Goal: Task Accomplishment & Management: Use online tool/utility

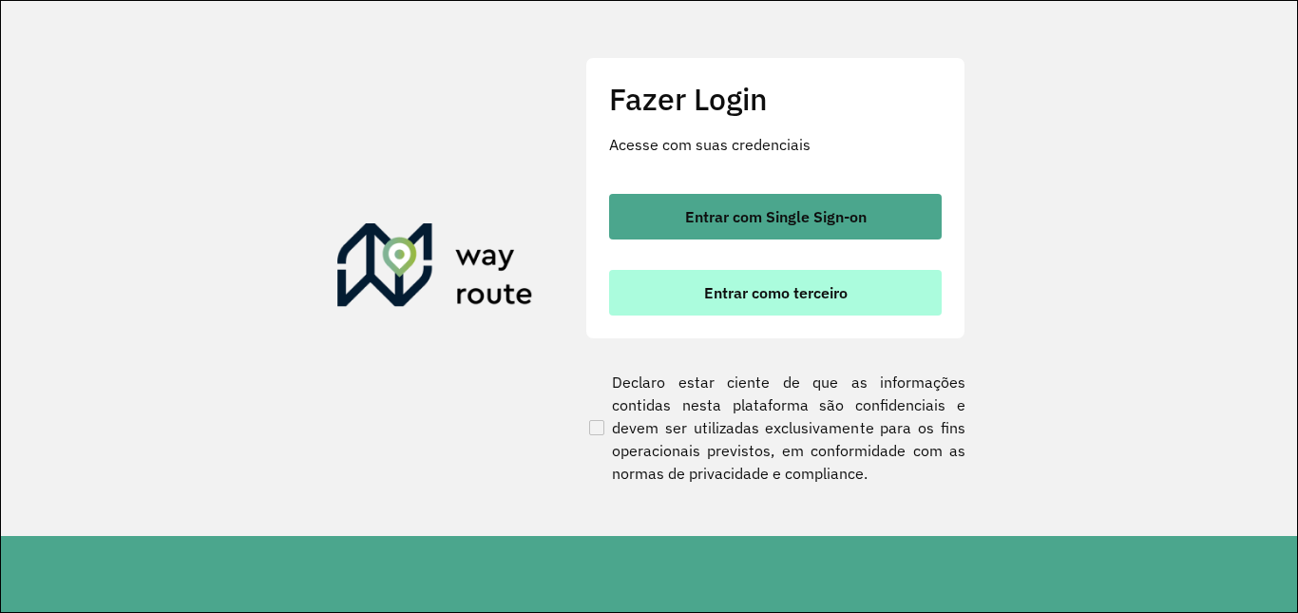
click at [807, 293] on span "Entrar como terceiro" at bounding box center [775, 292] width 143 height 15
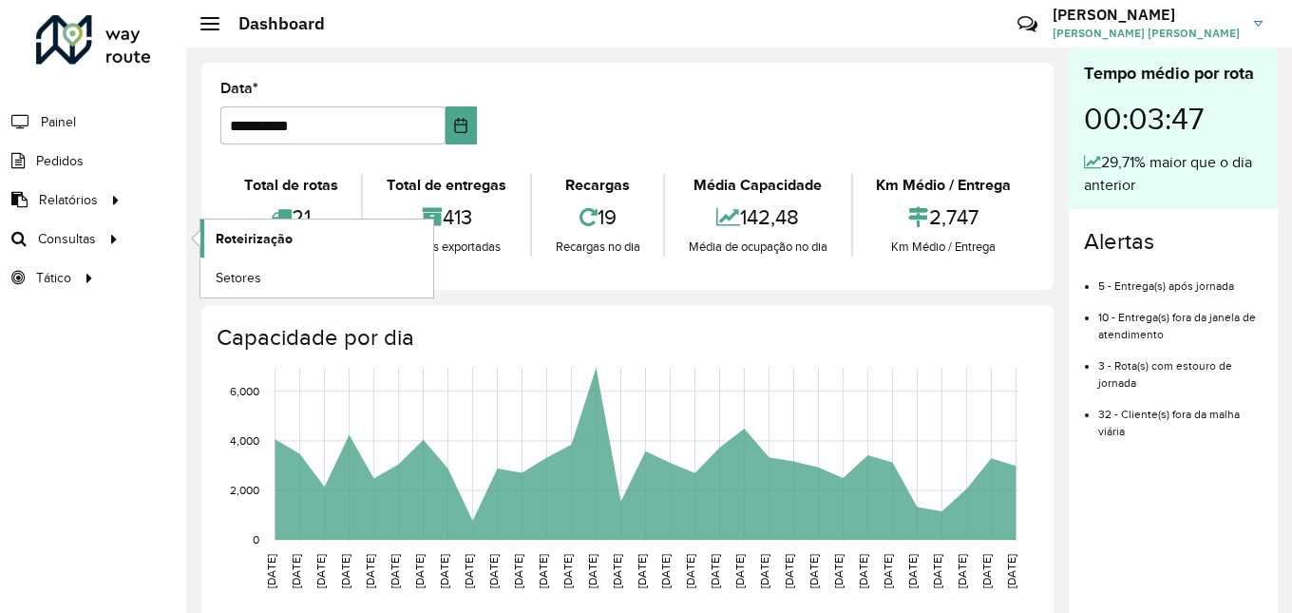
click at [268, 241] on span "Roteirização" at bounding box center [254, 239] width 77 height 20
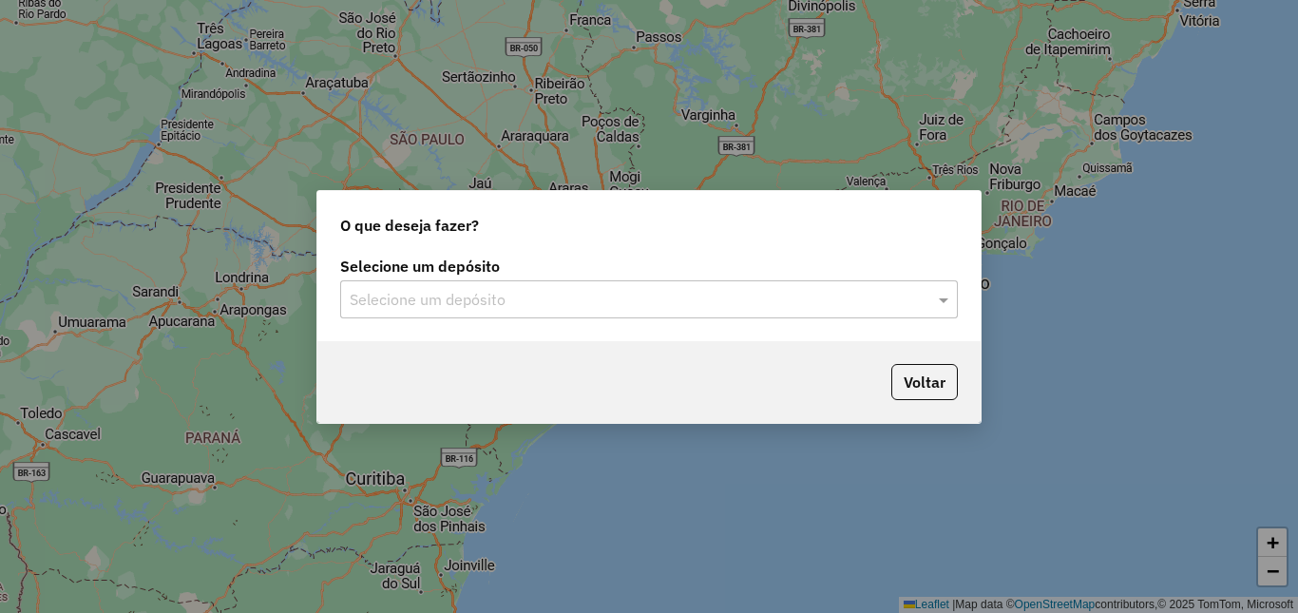
click at [652, 311] on div "Selecione um depósito" at bounding box center [649, 299] width 618 height 38
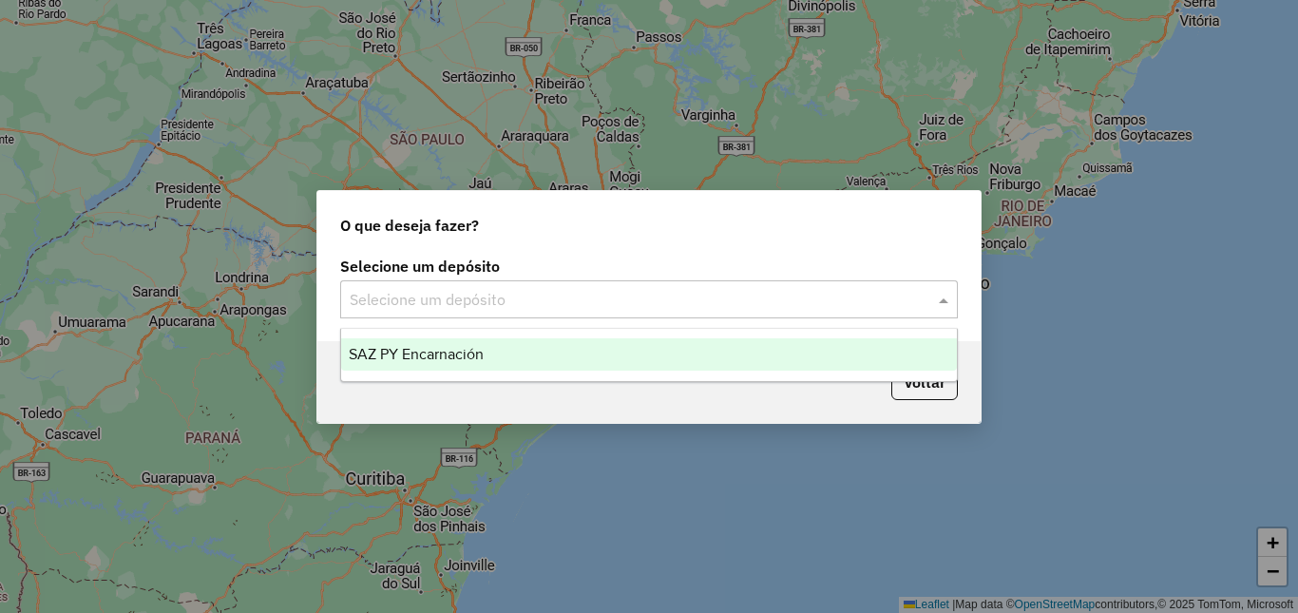
click at [496, 353] on div "SAZ PY Encarnación" at bounding box center [649, 354] width 616 height 32
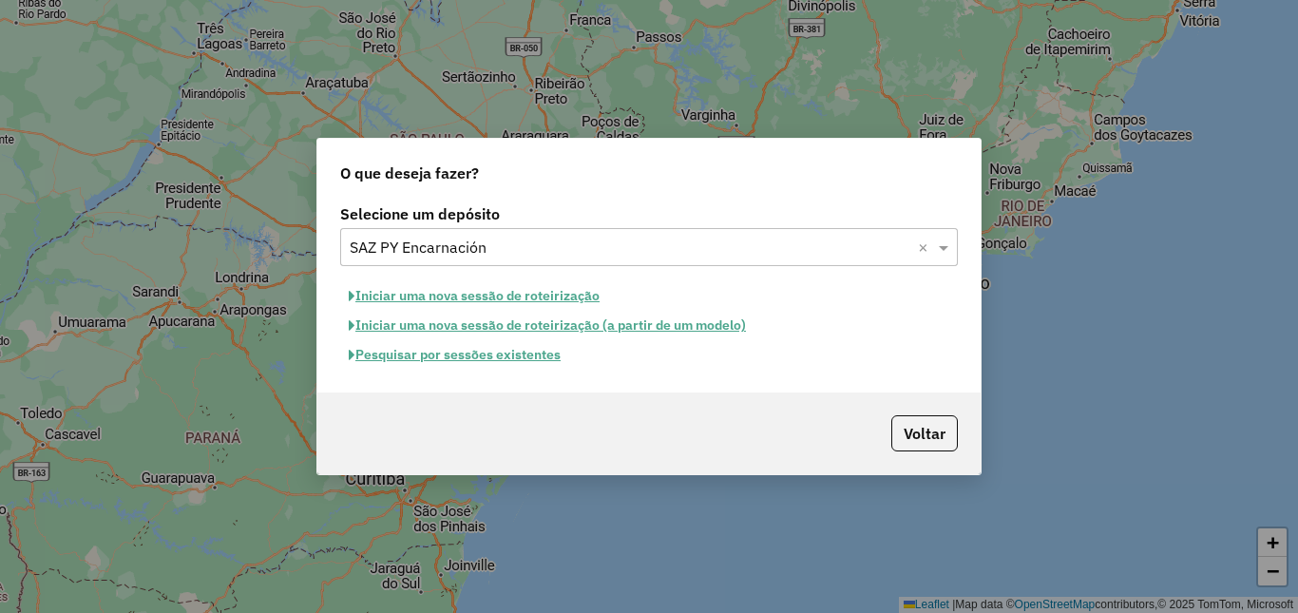
click at [464, 357] on button "Pesquisar por sessões existentes" at bounding box center [454, 354] width 229 height 29
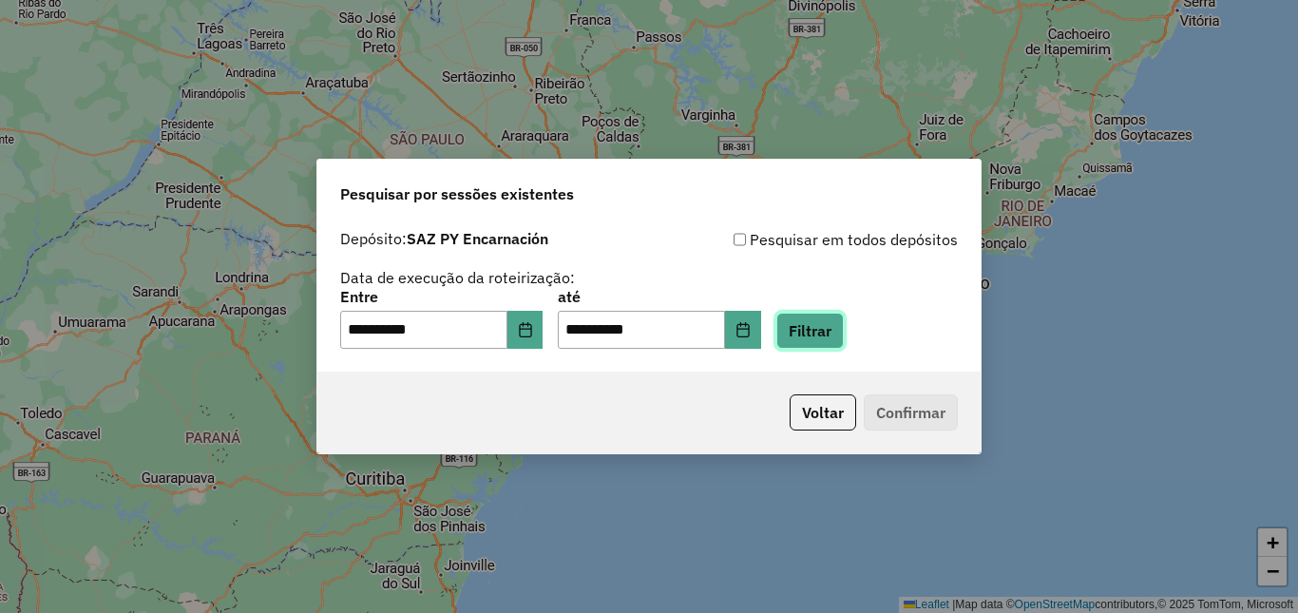
click at [819, 337] on button "Filtrar" at bounding box center [809, 331] width 67 height 36
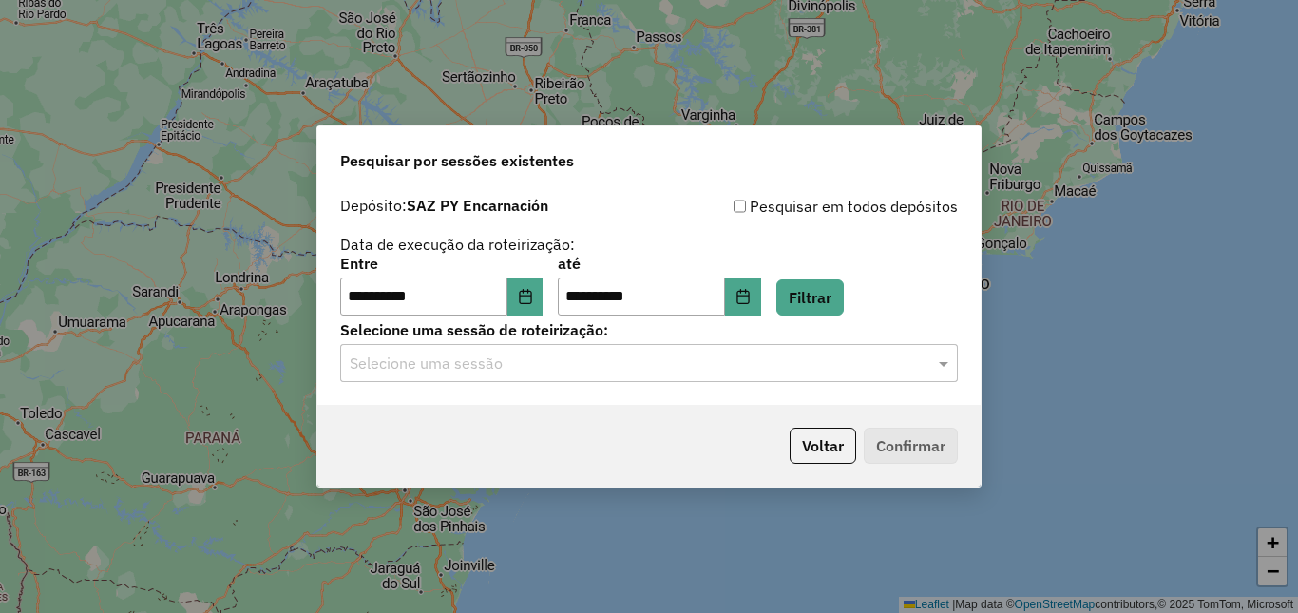
click at [431, 365] on input "text" at bounding box center [630, 364] width 561 height 23
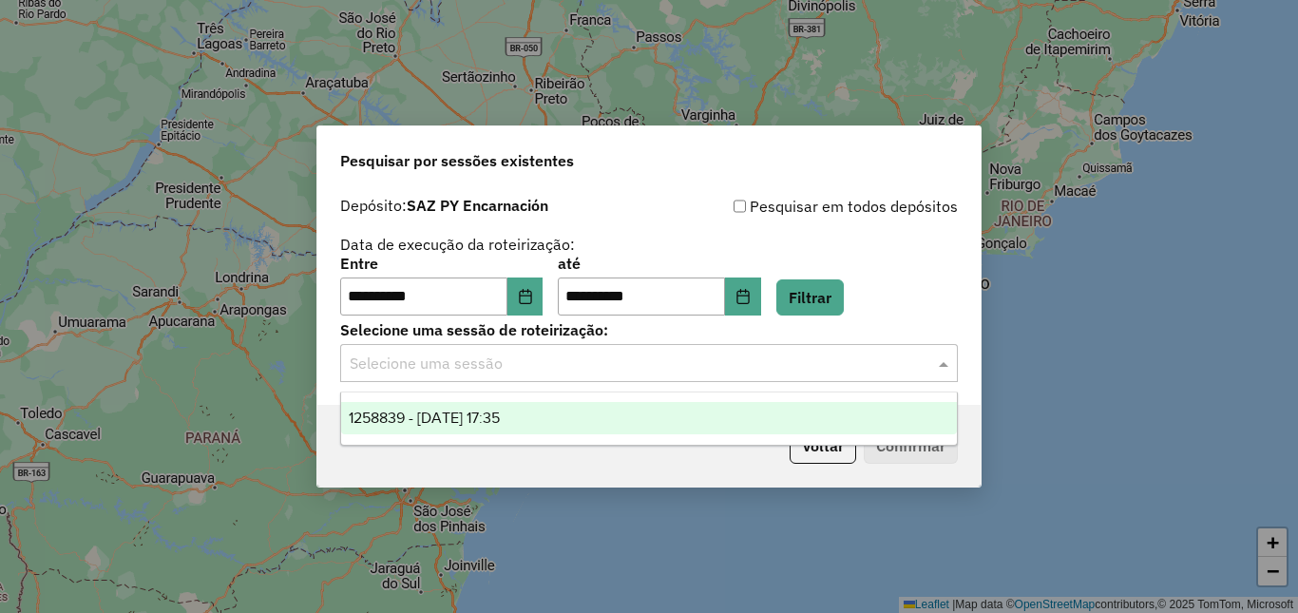
click at [460, 411] on span "1258839 - 04/09/2025 17:35" at bounding box center [424, 418] width 151 height 16
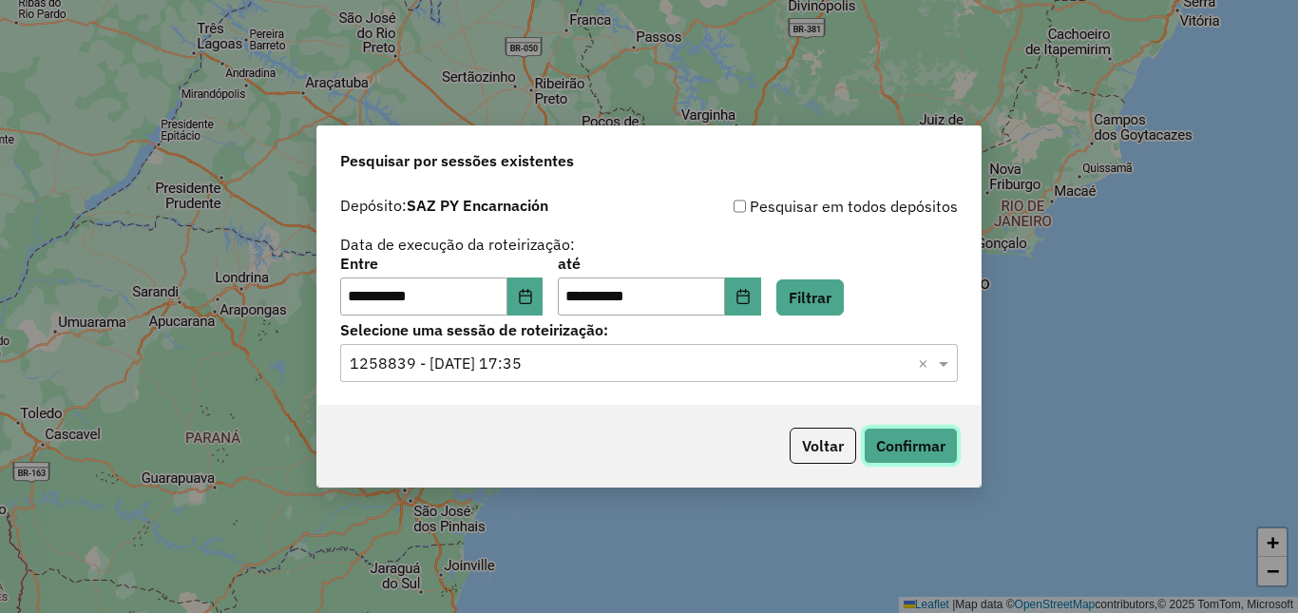
click at [890, 435] on button "Confirmar" at bounding box center [911, 446] width 94 height 36
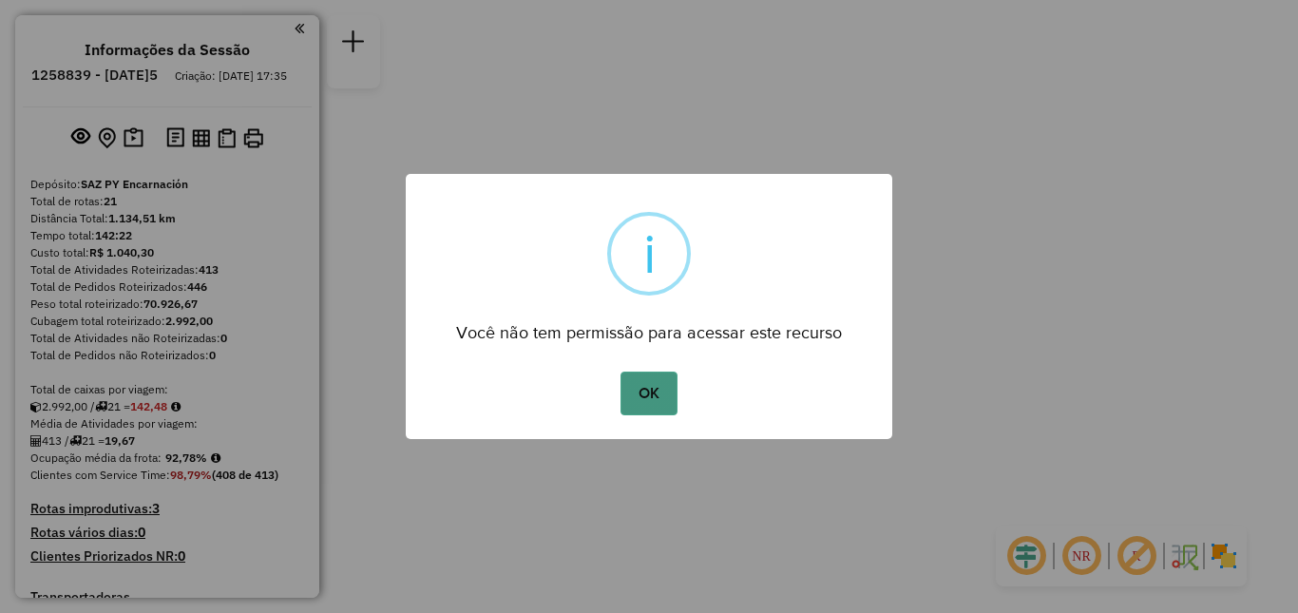
click at [643, 391] on button "OK" at bounding box center [649, 394] width 56 height 44
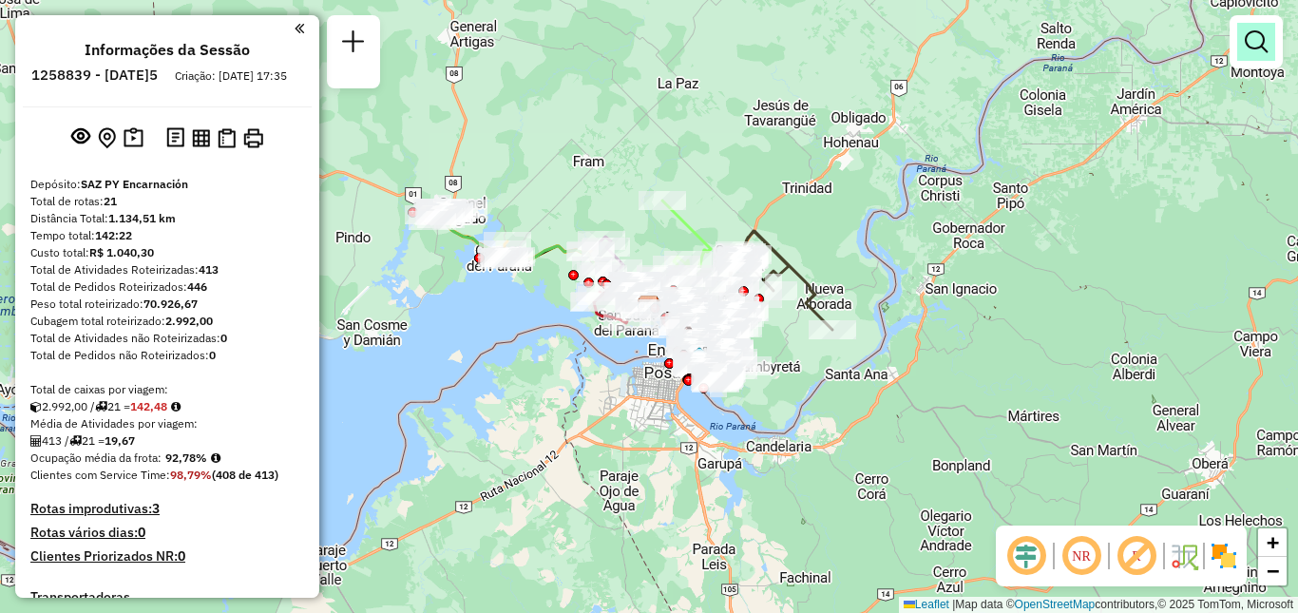
click at [1270, 45] on link at bounding box center [1256, 42] width 38 height 38
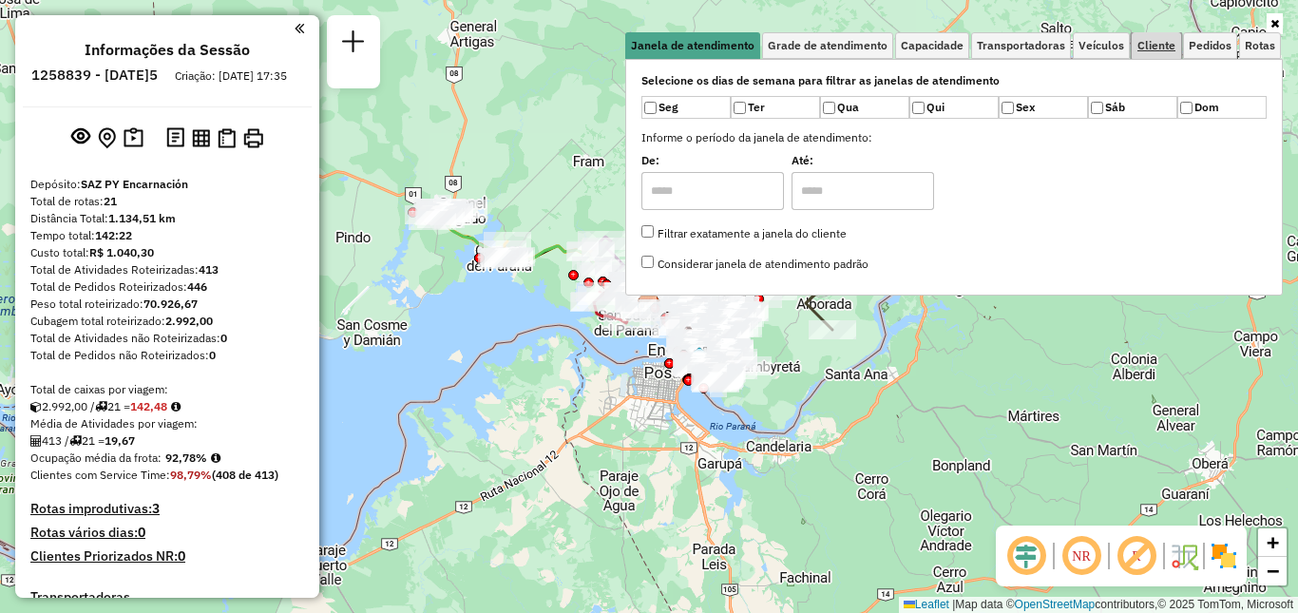
click at [1161, 52] on link "Cliente" at bounding box center [1156, 45] width 49 height 27
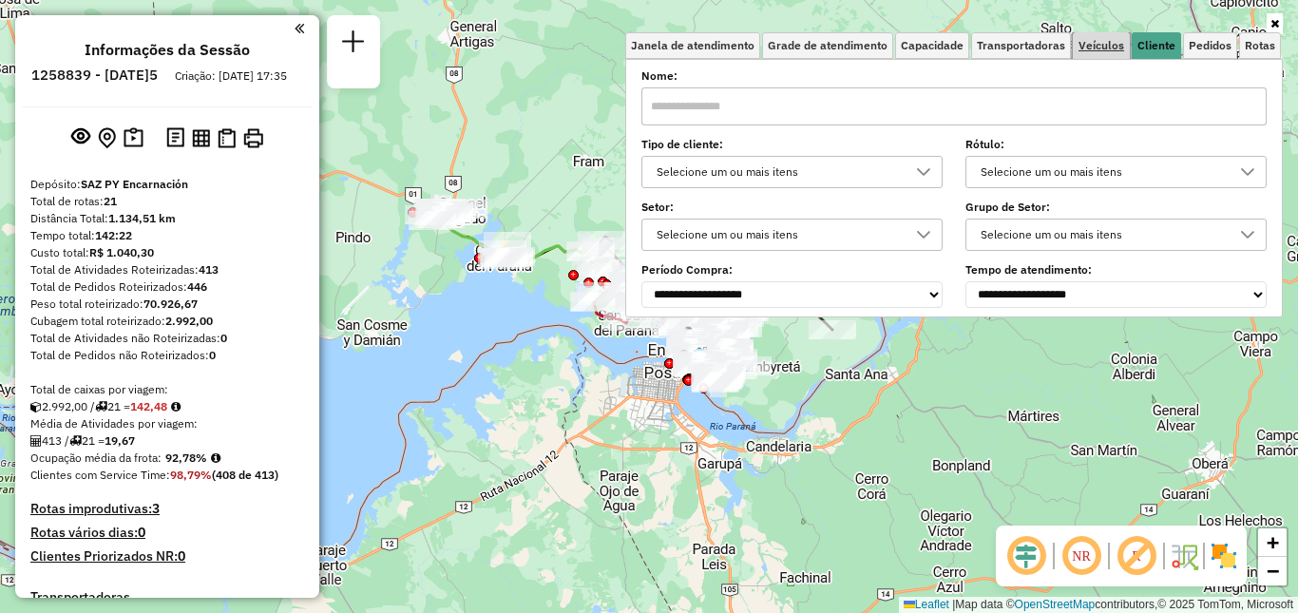
drag, startPoint x: 1125, startPoint y: 52, endPoint x: 1062, endPoint y: 67, distance: 64.5
click at [1124, 52] on link "Veículos" at bounding box center [1101, 45] width 57 height 27
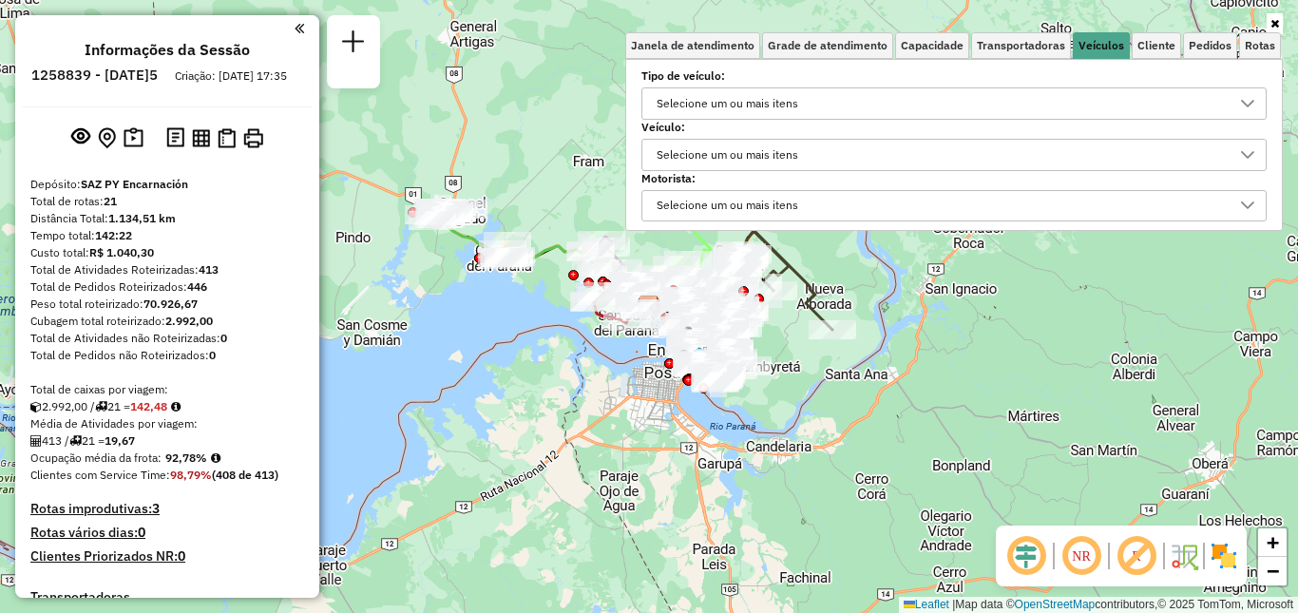
click at [905, 113] on div "Selecione um ou mais itens" at bounding box center [940, 103] width 580 height 30
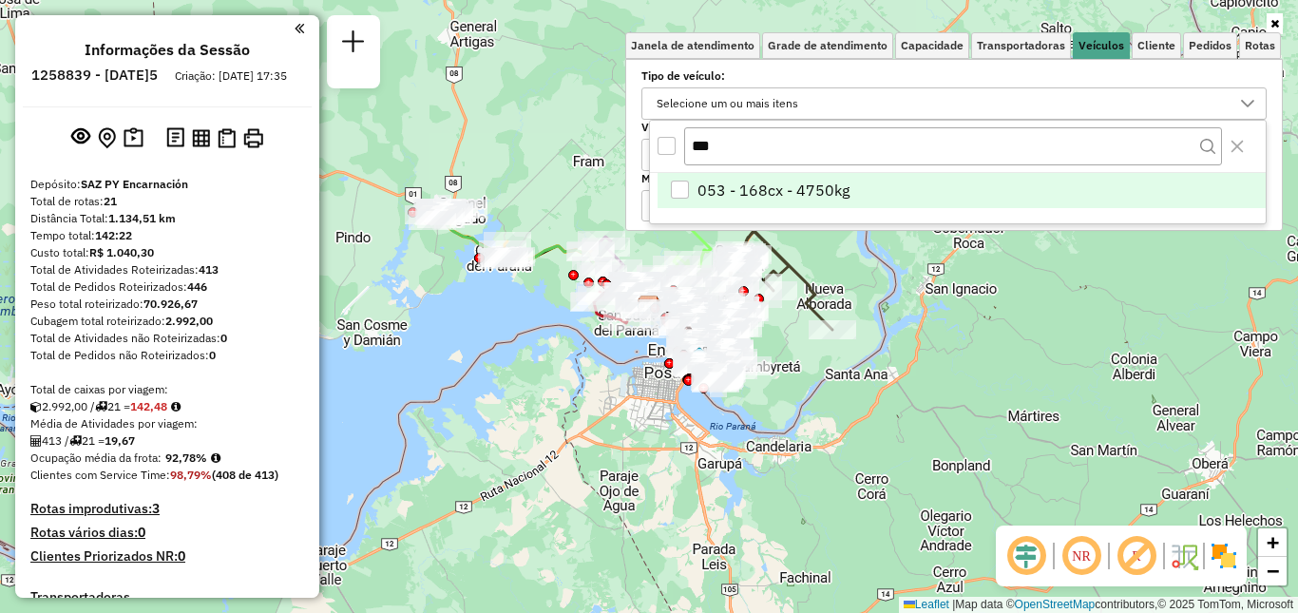
type input "***"
click at [785, 191] on span "053 - 168cx - 4750kg" at bounding box center [774, 190] width 152 height 23
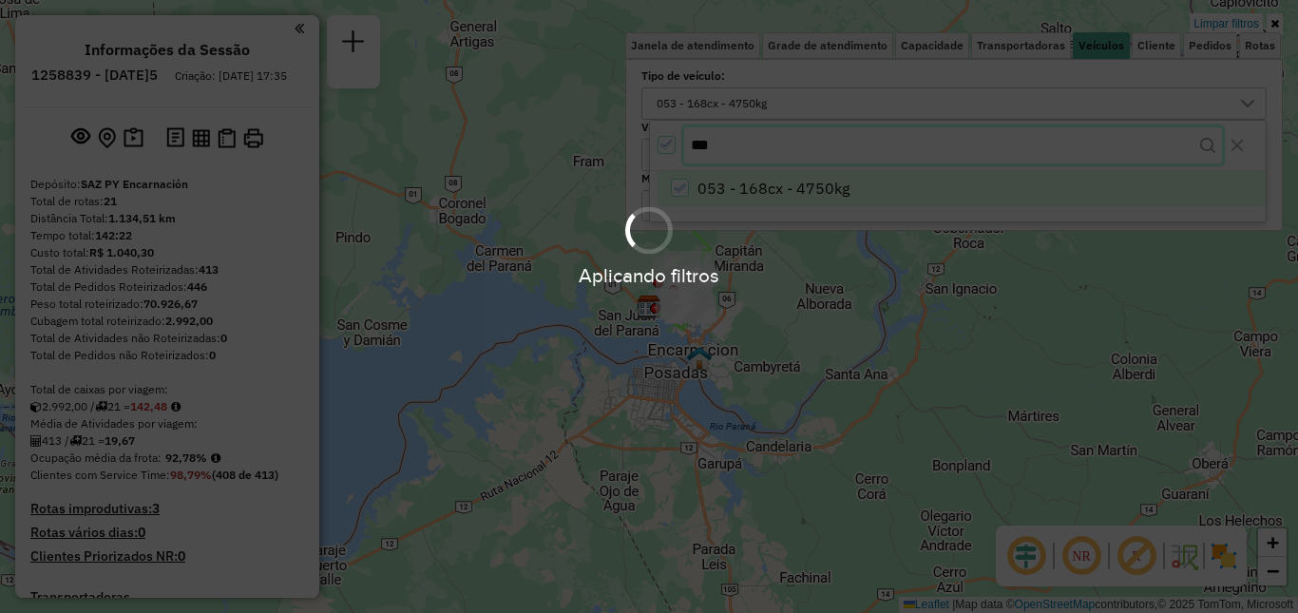
drag, startPoint x: 719, startPoint y: 149, endPoint x: 625, endPoint y: 148, distance: 94.1
click at [625, 148] on body "Aplicando filtros Pop-up bloqueado! Seu navegador bloqueou automáticamente a ab…" at bounding box center [649, 306] width 1298 height 613
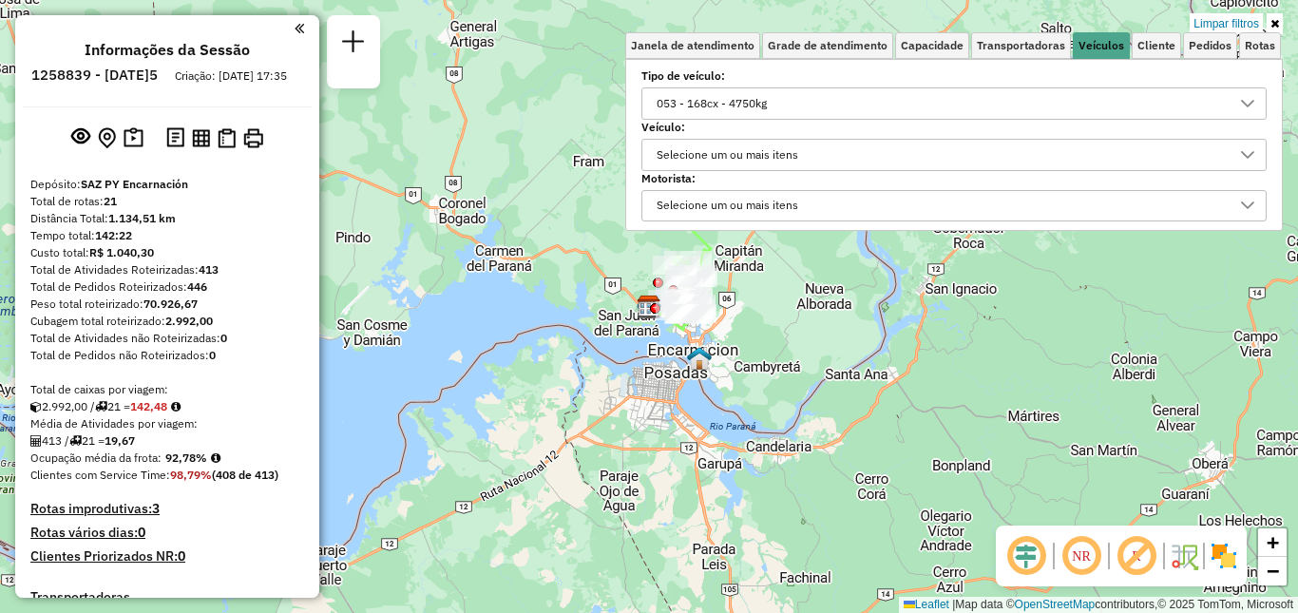
click at [795, 109] on div "053 - 168cx - 4750kg" at bounding box center [940, 103] width 580 height 30
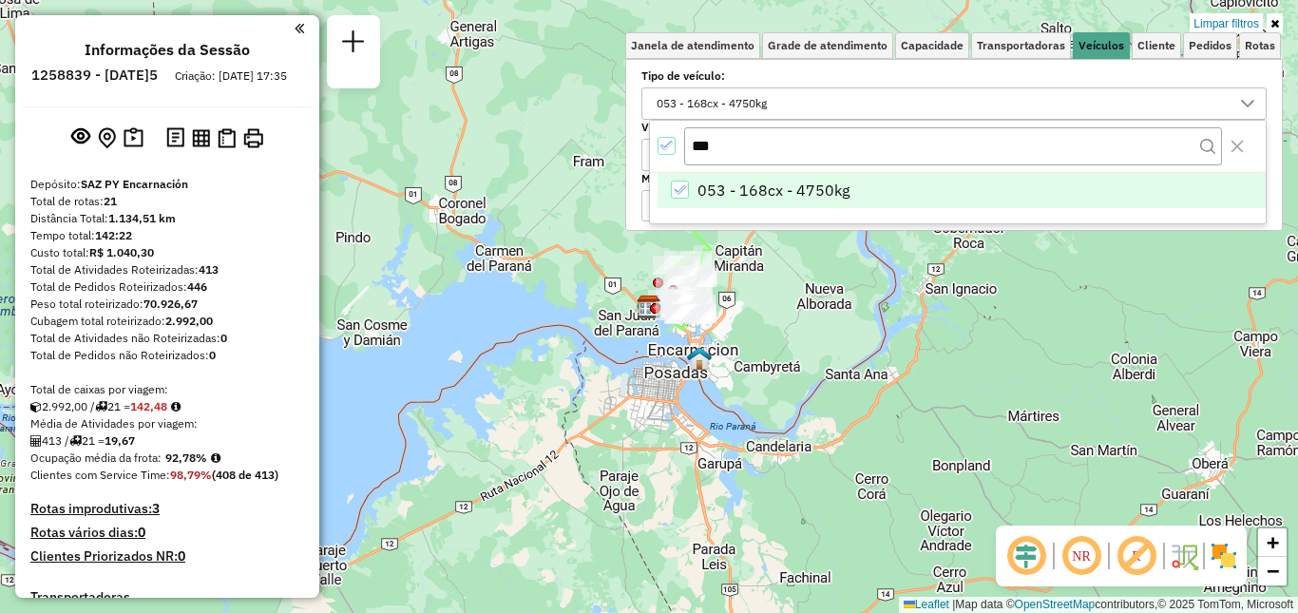
drag, startPoint x: 646, startPoint y: 155, endPoint x: 627, endPoint y: 157, distance: 19.1
click at [631, 157] on body "Aplicando filtros Pop-up bloqueado! Seu navegador bloqueou automáticamente a ab…" at bounding box center [649, 306] width 1298 height 613
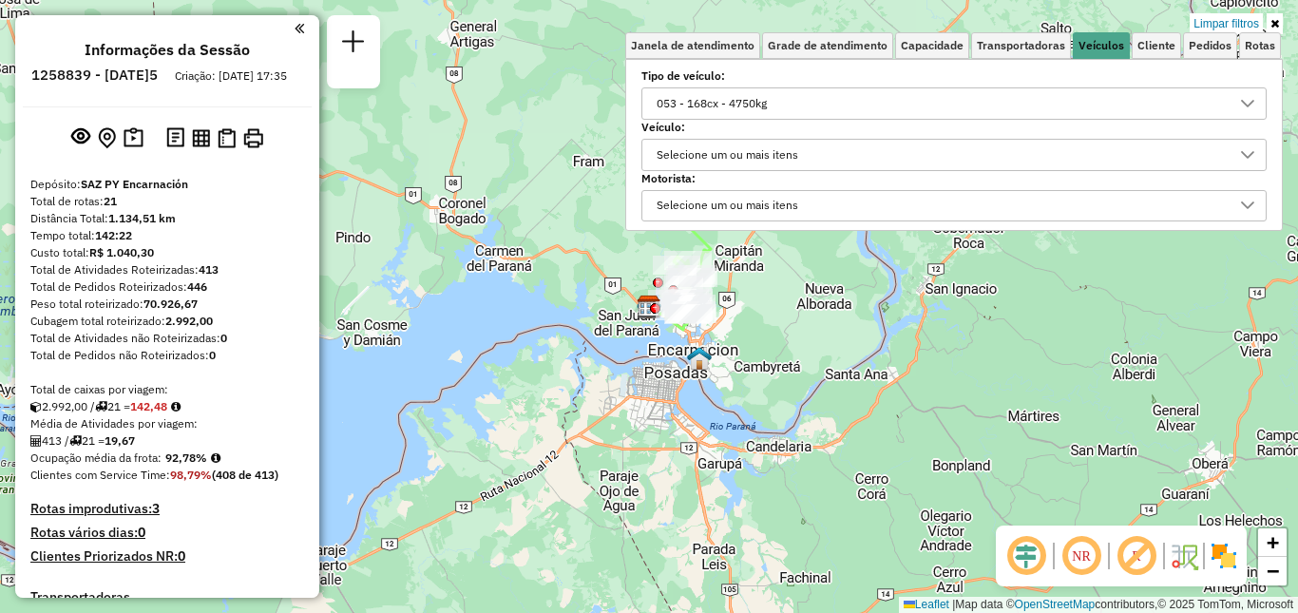
click at [813, 100] on div "053 - 168cx - 4750kg" at bounding box center [940, 103] width 580 height 30
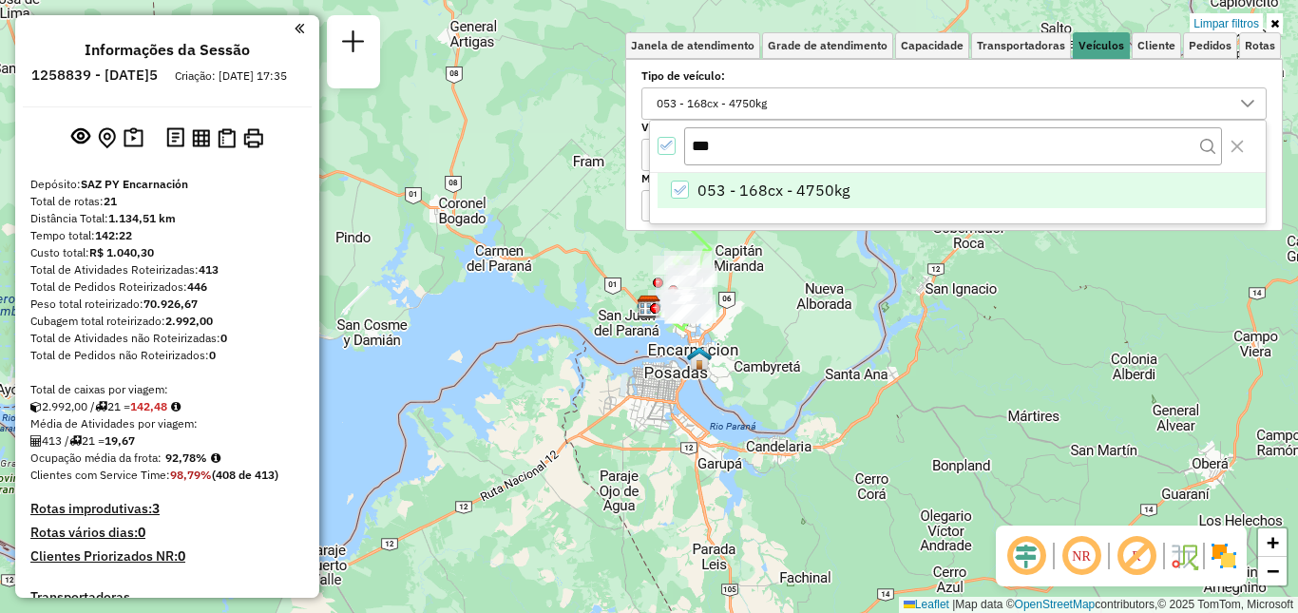
drag, startPoint x: 762, startPoint y: 149, endPoint x: 605, endPoint y: 153, distance: 156.8
click at [605, 153] on body "Aplicando filtros Pop-up bloqueado! Seu navegador bloqueou automáticamente a ab…" at bounding box center [649, 306] width 1298 height 613
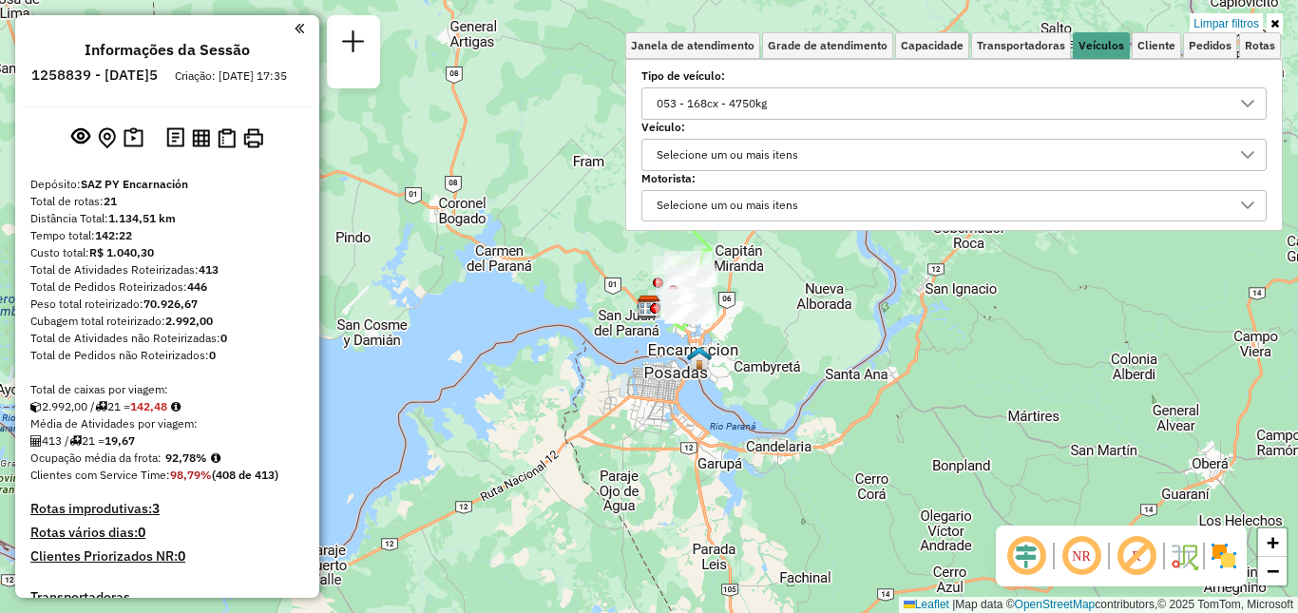
click at [813, 105] on div "053 - 168cx - 4750kg" at bounding box center [940, 103] width 580 height 30
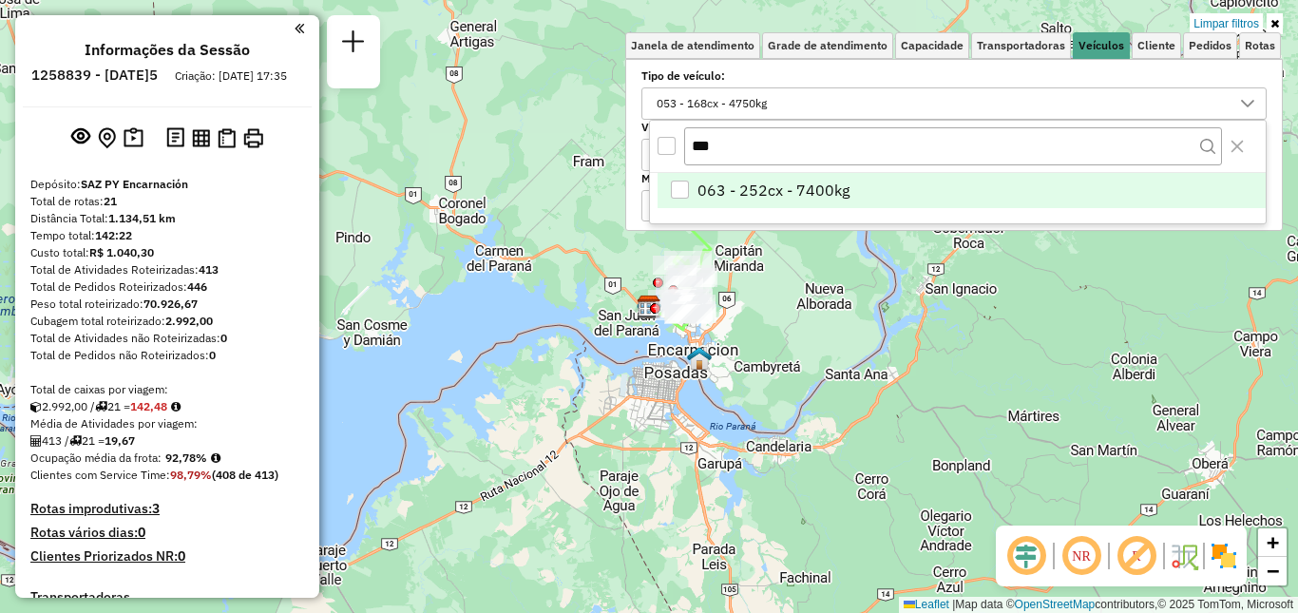
type input "***"
click at [833, 189] on span "063 - 252cx - 7400kg" at bounding box center [774, 190] width 152 height 23
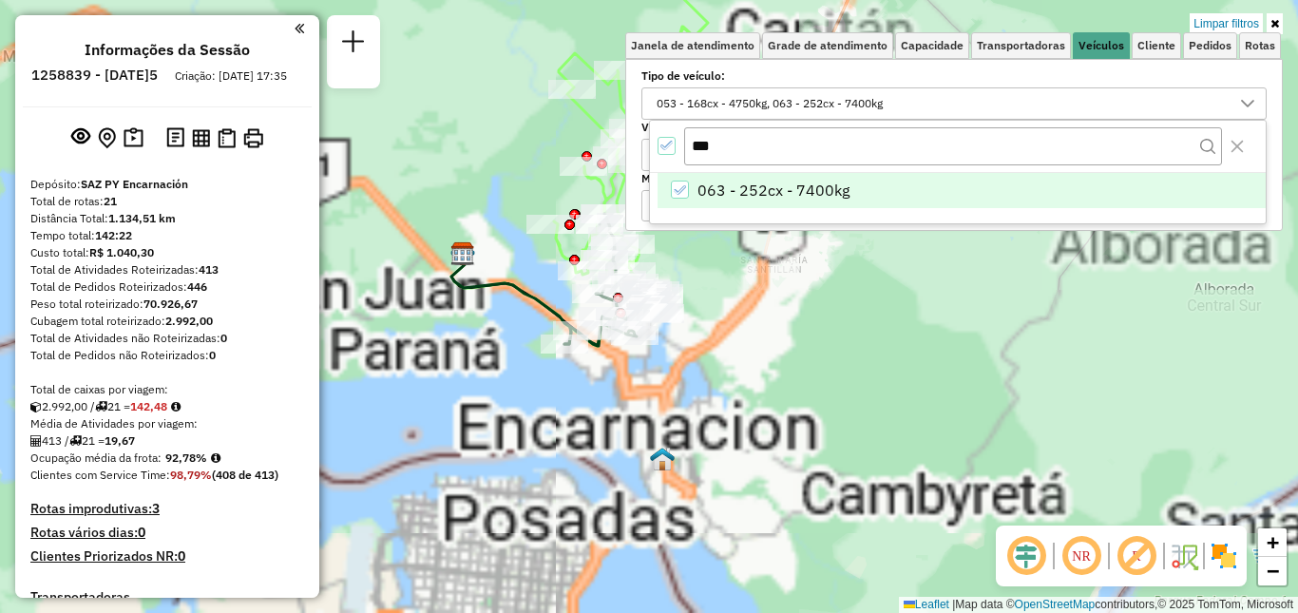
click at [712, 289] on div "Limpar filtros Janela de atendimento Grade de atendimento Capacidade Transporta…" at bounding box center [649, 306] width 1298 height 613
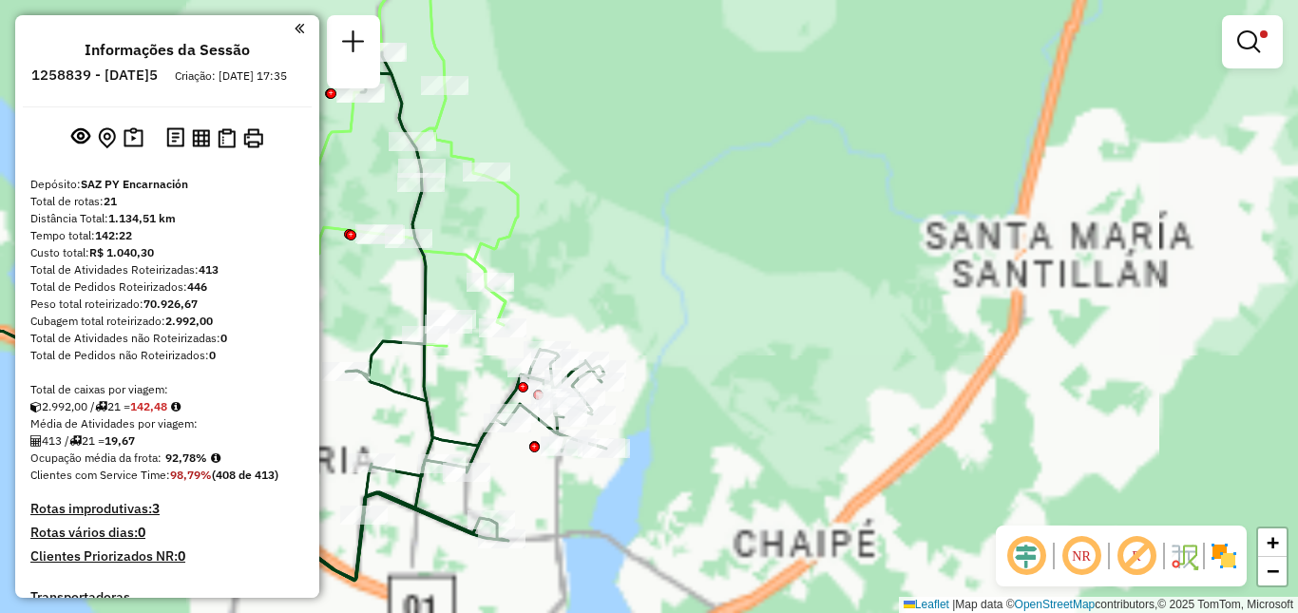
drag, startPoint x: 677, startPoint y: 266, endPoint x: 851, endPoint y: 267, distance: 173.9
click at [847, 268] on div "Limpar filtros Janela de atendimento Grade de atendimento Capacidade Transporta…" at bounding box center [649, 306] width 1298 height 613
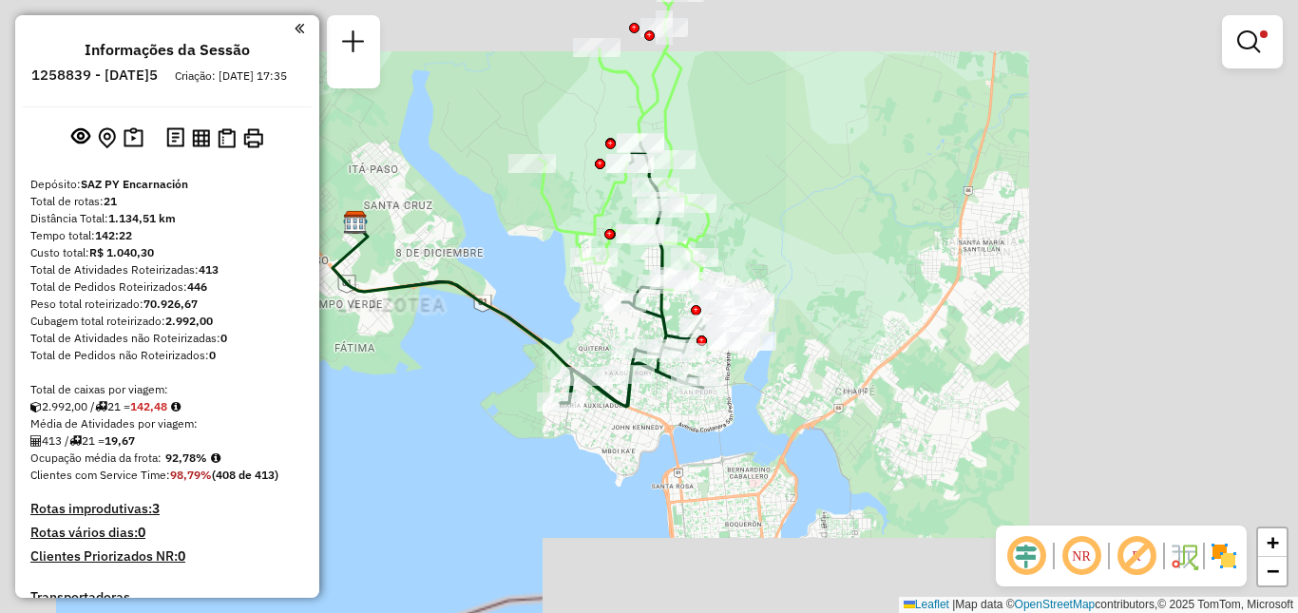
drag, startPoint x: 722, startPoint y: 237, endPoint x: 774, endPoint y: 231, distance: 52.6
click at [774, 231] on div "Limpar filtros Janela de atendimento Grade de atendimento Capacidade Transporta…" at bounding box center [649, 306] width 1298 height 613
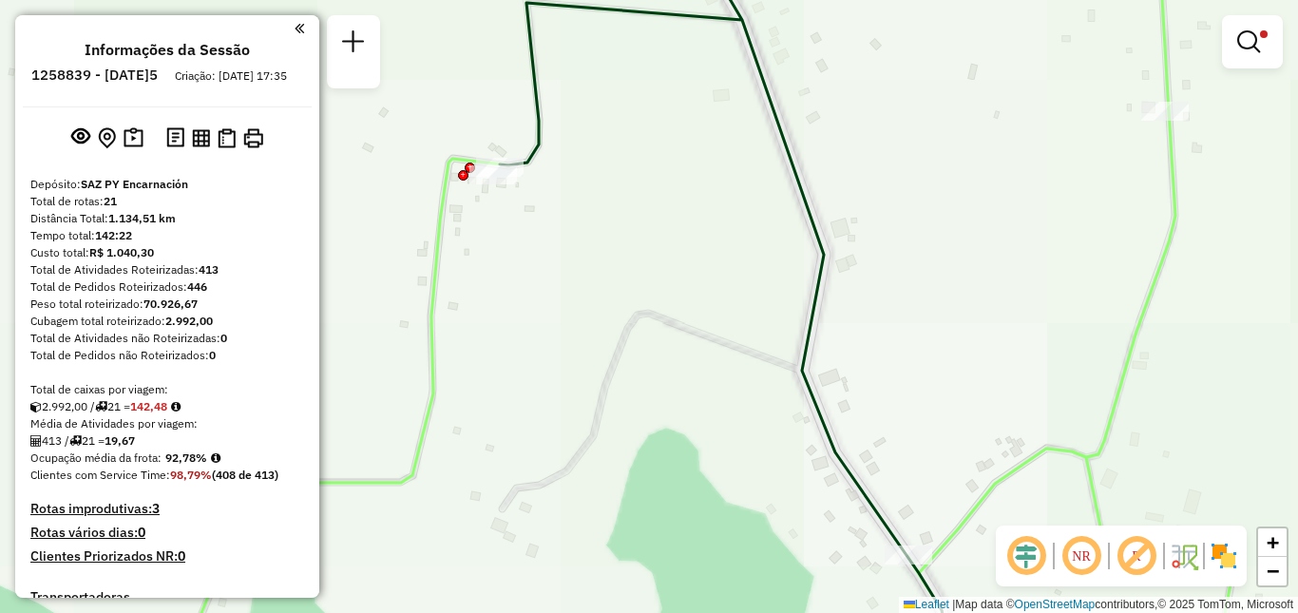
drag, startPoint x: 671, startPoint y: 138, endPoint x: 753, endPoint y: 201, distance: 103.6
click at [755, 201] on div "Limpar filtros Janela de atendimento Grade de atendimento Capacidade Transporta…" at bounding box center [649, 306] width 1298 height 613
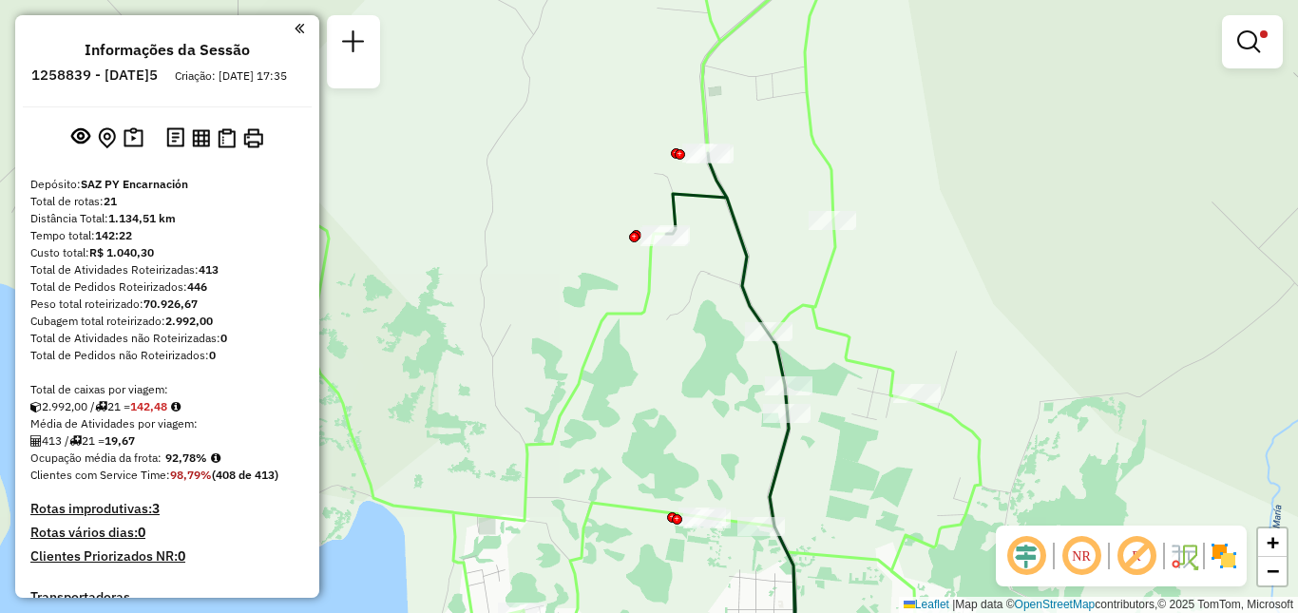
click at [672, 366] on div "Limpar filtros Janela de atendimento Grade de atendimento Capacidade Transporta…" at bounding box center [649, 306] width 1298 height 613
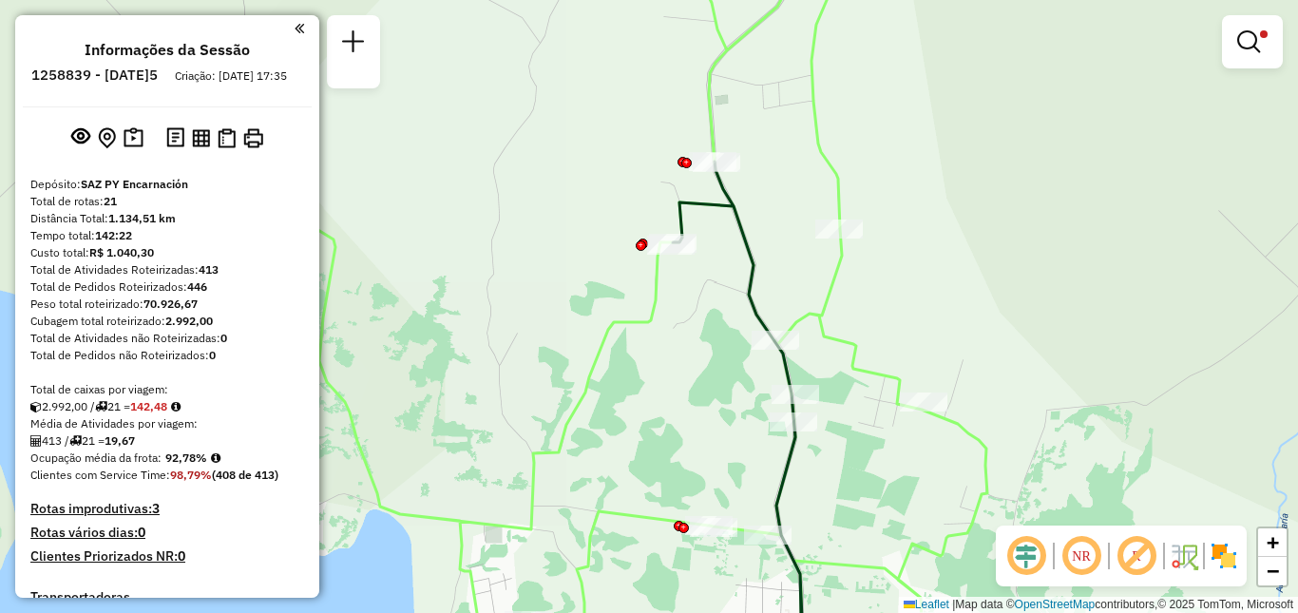
drag, startPoint x: 707, startPoint y: 276, endPoint x: 709, endPoint y: 288, distance: 12.5
click at [709, 288] on div "Limpar filtros Janela de atendimento Grade de atendimento Capacidade Transporta…" at bounding box center [649, 306] width 1298 height 613
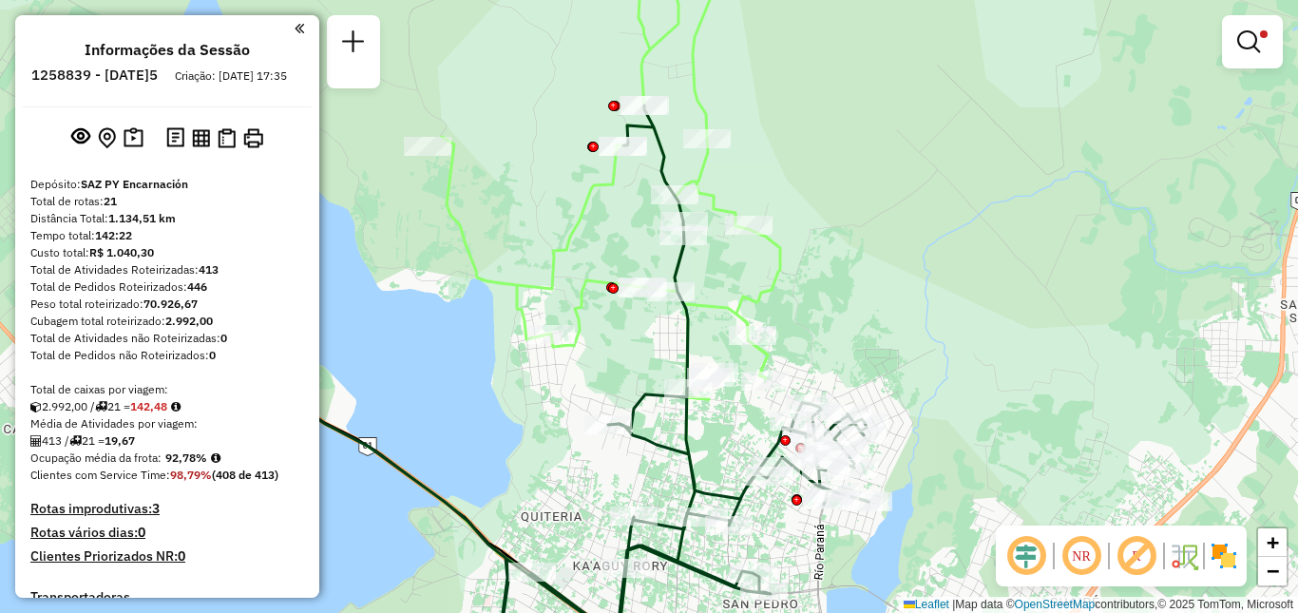
drag, startPoint x: 806, startPoint y: 385, endPoint x: 795, endPoint y: 277, distance: 108.8
click at [795, 277] on div "Limpar filtros Janela de atendimento Grade de atendimento Capacidade Transporta…" at bounding box center [649, 306] width 1298 height 613
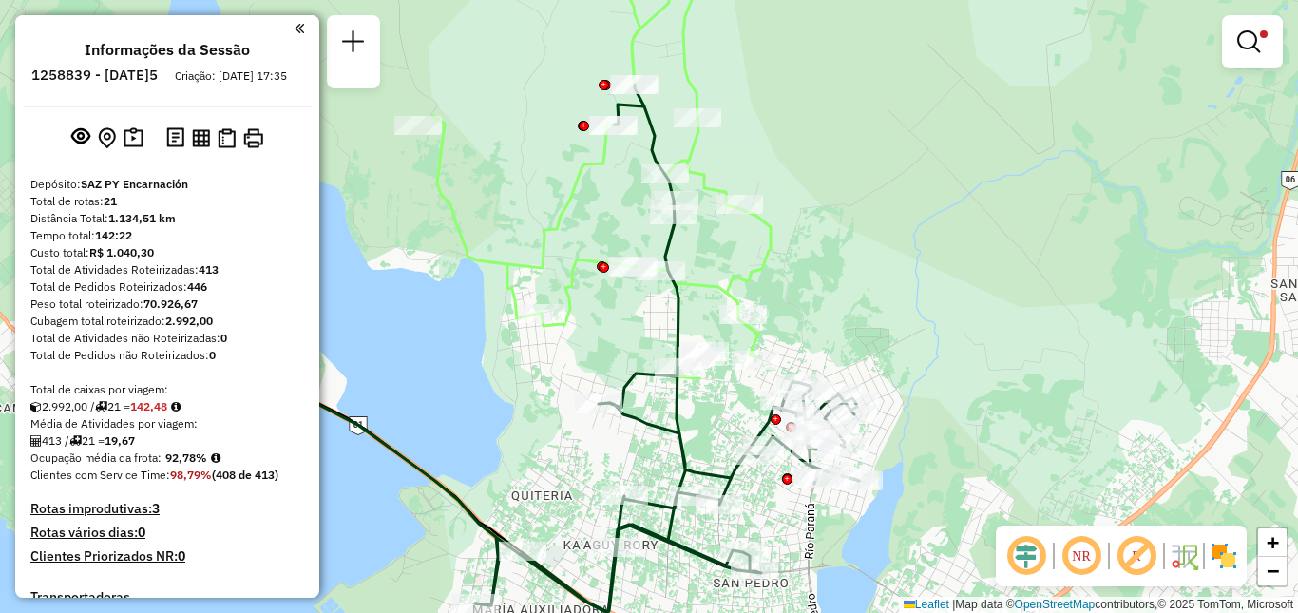
drag, startPoint x: 619, startPoint y: 163, endPoint x: 621, endPoint y: 192, distance: 28.7
click at [621, 192] on div "Limpar filtros Janela de atendimento Grade de atendimento Capacidade Transporta…" at bounding box center [649, 306] width 1298 height 613
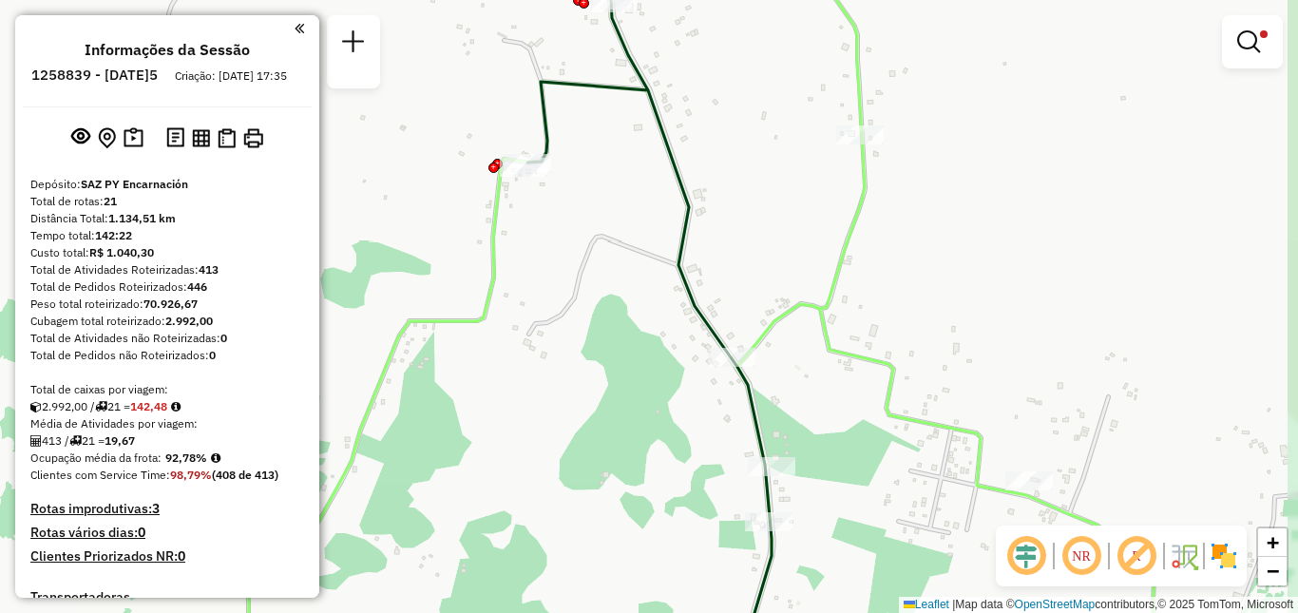
drag, startPoint x: 639, startPoint y: 167, endPoint x: 681, endPoint y: 297, distance: 137.0
click at [681, 297] on div "Limpar filtros Janela de atendimento Grade de atendimento Capacidade Transporta…" at bounding box center [649, 306] width 1298 height 613
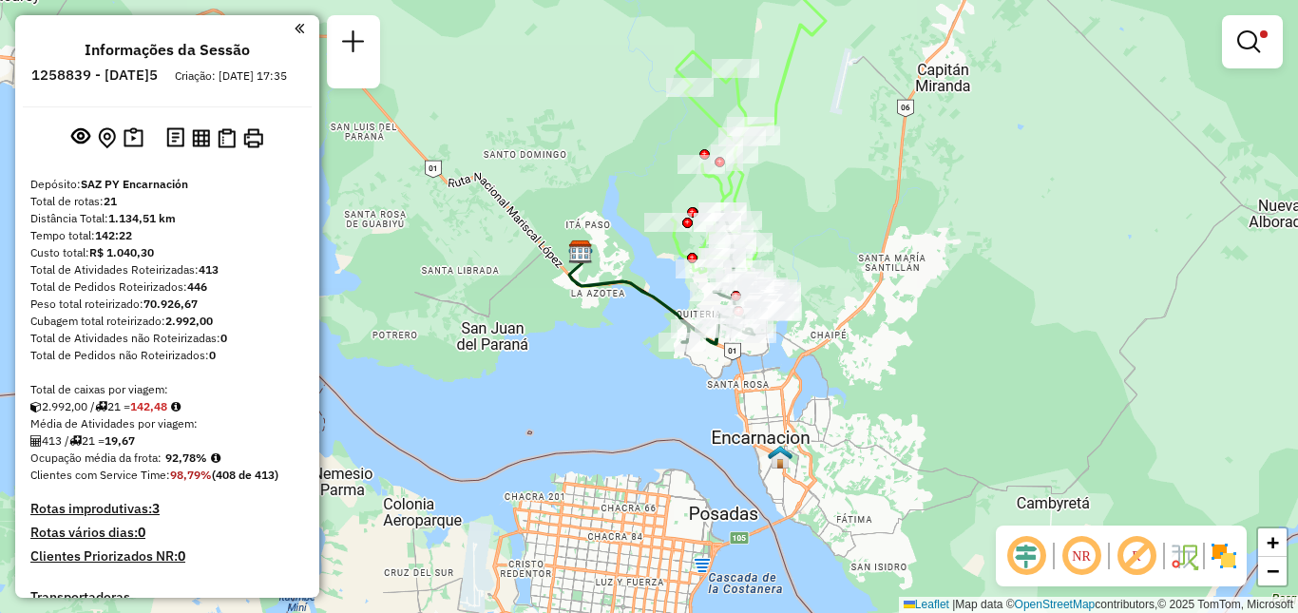
click at [636, 289] on icon at bounding box center [629, 300] width 120 height 86
select select "**********"
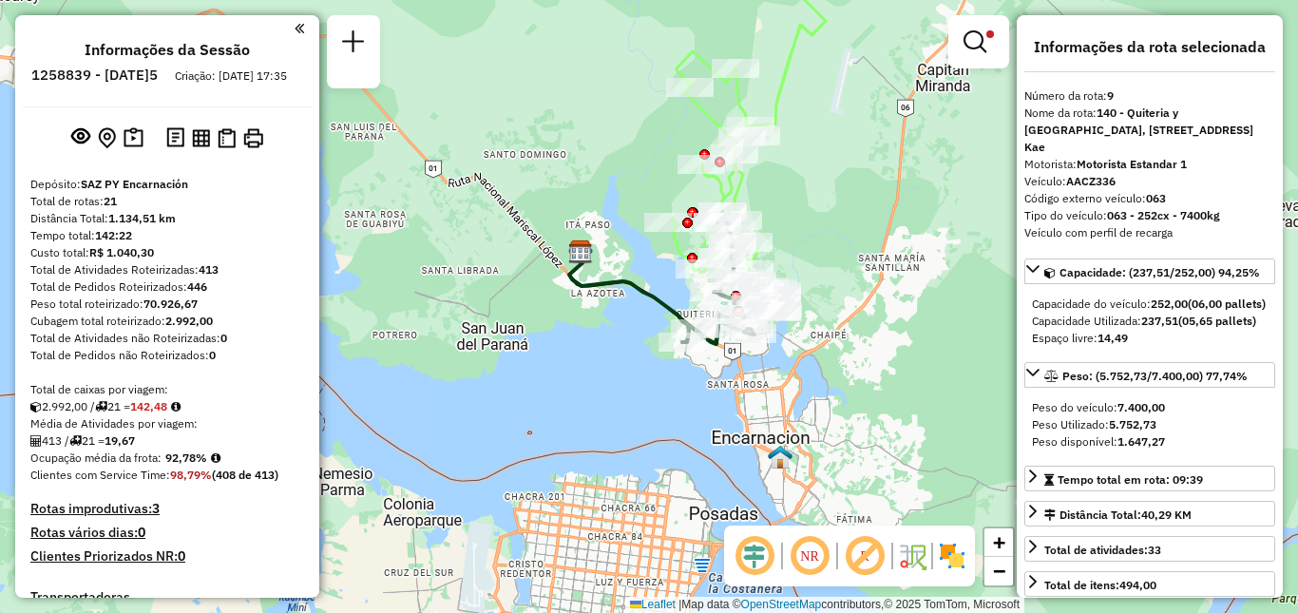
scroll to position [425, 0]
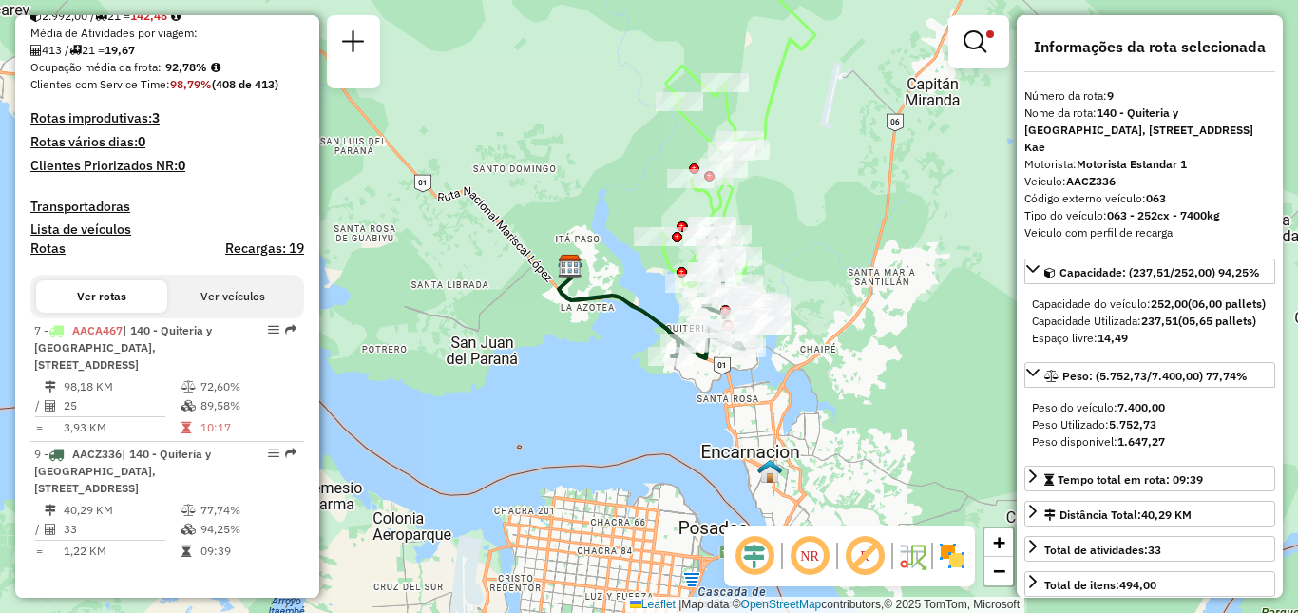
drag, startPoint x: 653, startPoint y: 269, endPoint x: 642, endPoint y: 279, distance: 14.8
click at [642, 279] on div "Limpar filtros Janela de atendimento Grade de atendimento Capacidade Transporta…" at bounding box center [649, 306] width 1298 height 613
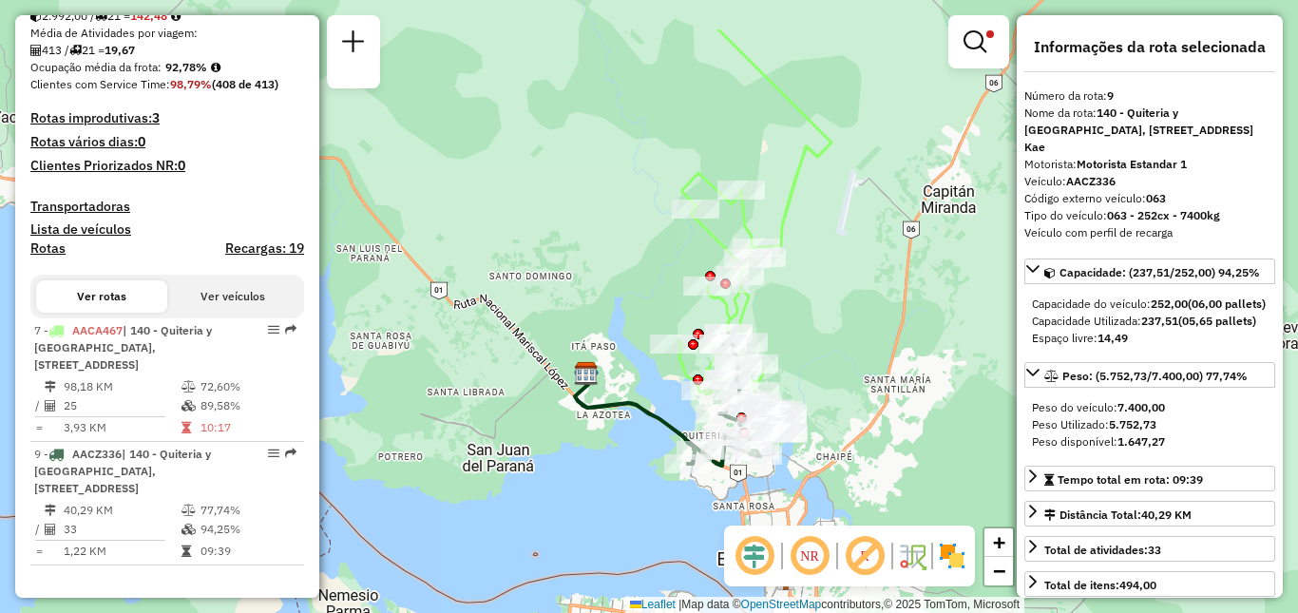
drag, startPoint x: 760, startPoint y: 259, endPoint x: 784, endPoint y: 299, distance: 46.4
click at [784, 299] on div "Limpar filtros Janela de atendimento Grade de atendimento Capacidade Transporta…" at bounding box center [649, 306] width 1298 height 613
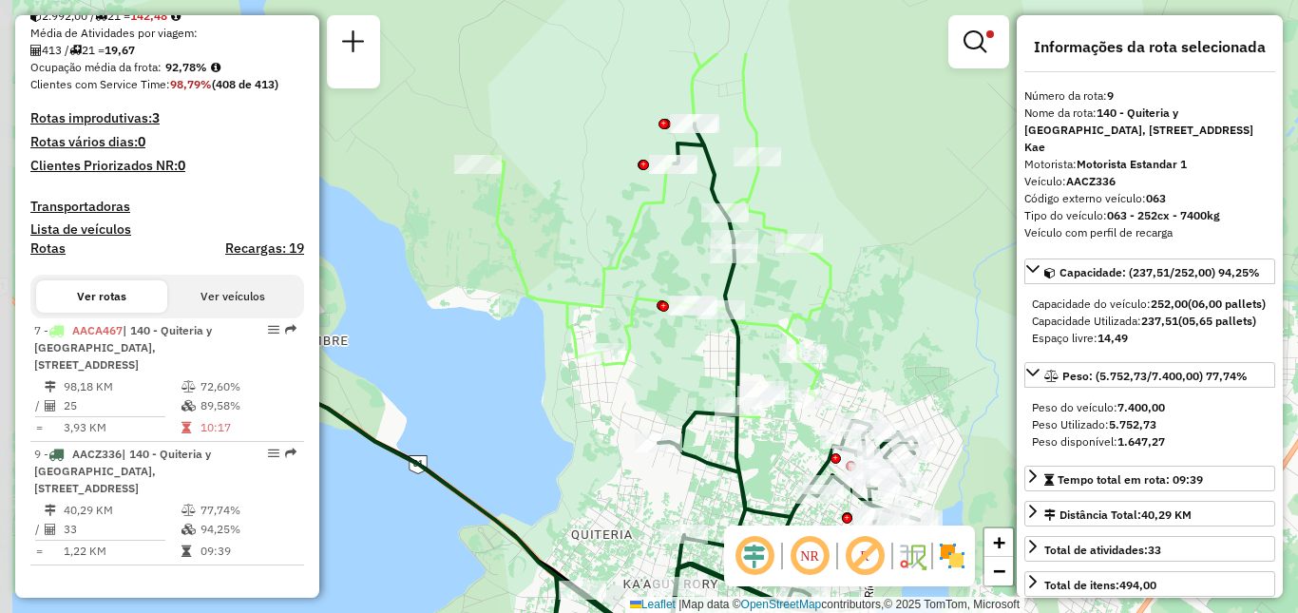
drag, startPoint x: 817, startPoint y: 251, endPoint x: 866, endPoint y: 318, distance: 83.1
click at [865, 318] on div "Limpar filtros Janela de atendimento Grade de atendimento Capacidade Transporta…" at bounding box center [649, 306] width 1298 height 613
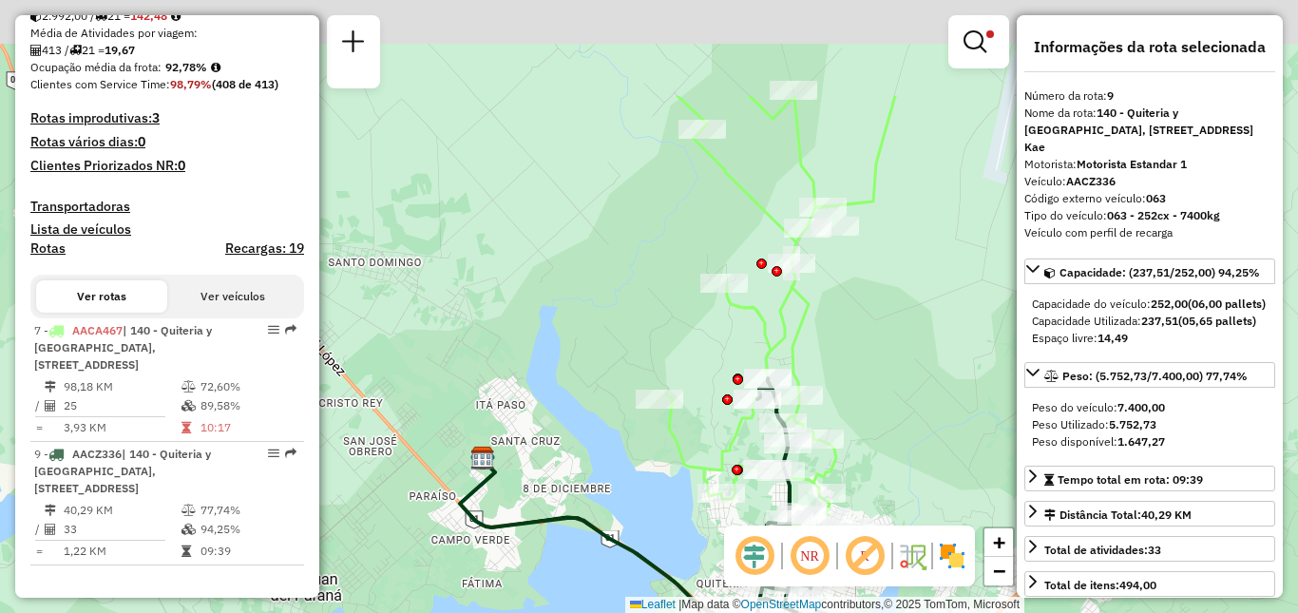
drag, startPoint x: 859, startPoint y: 243, endPoint x: 849, endPoint y: 391, distance: 147.7
click at [849, 391] on div "Limpar filtros Janela de atendimento Grade de atendimento Capacidade Transporta…" at bounding box center [649, 306] width 1298 height 613
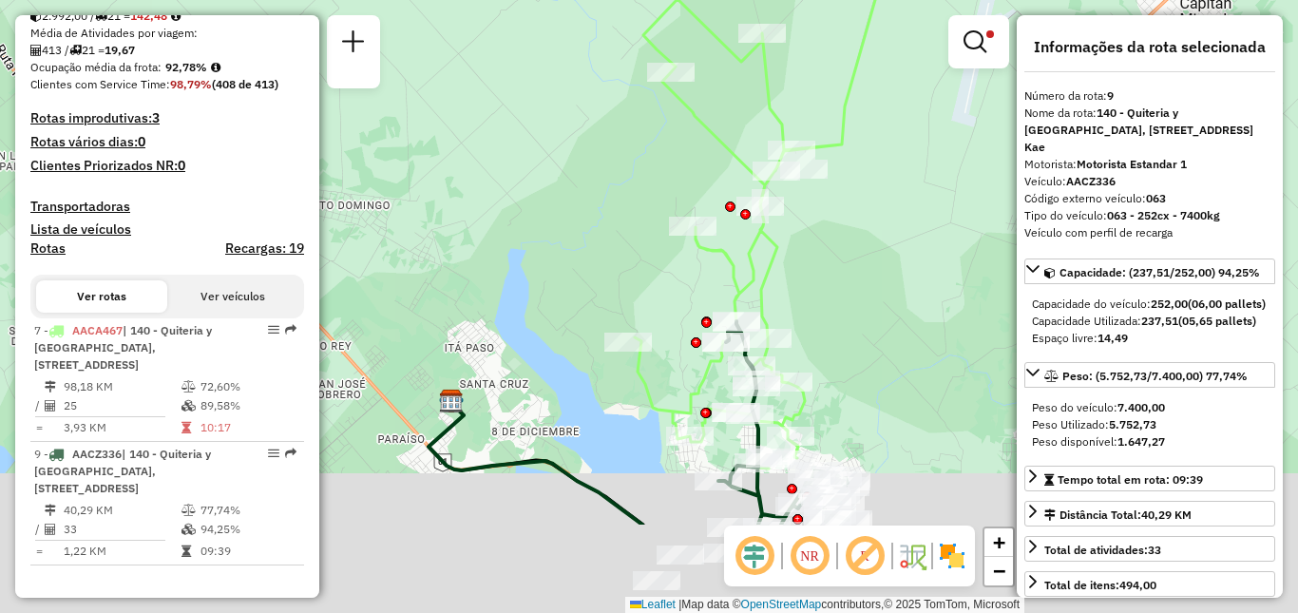
drag, startPoint x: 840, startPoint y: 391, endPoint x: 857, endPoint y: 224, distance: 167.2
click at [857, 224] on div "Limpar filtros Janela de atendimento Grade de atendimento Capacidade Transporta…" at bounding box center [649, 306] width 1298 height 613
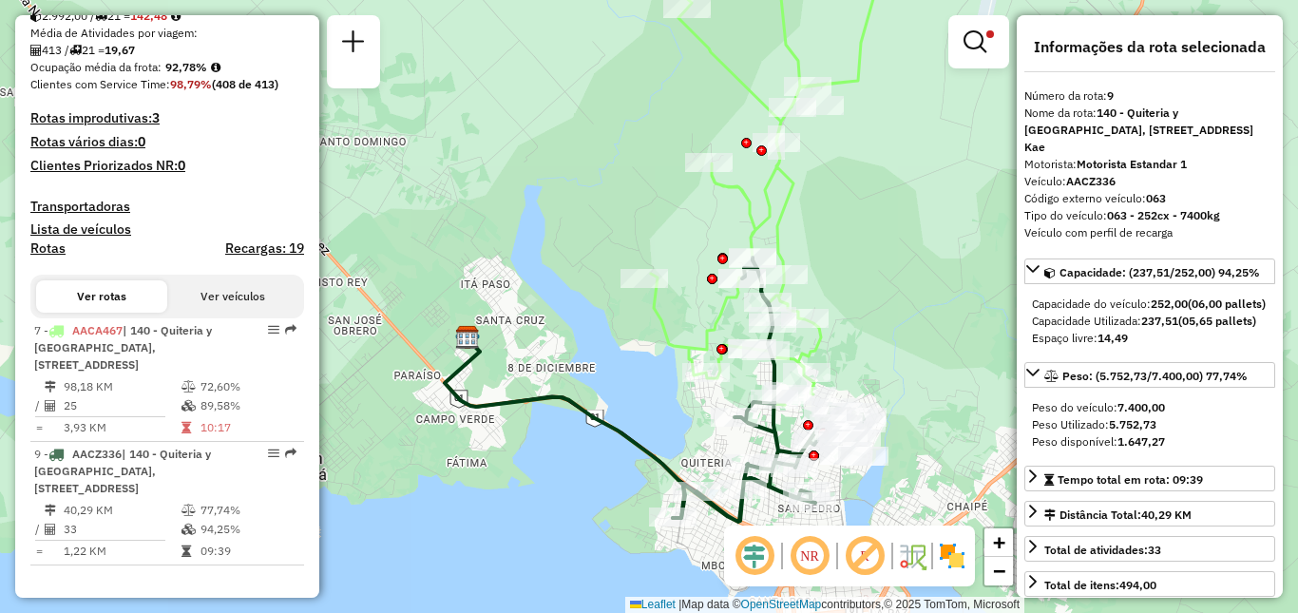
drag, startPoint x: 858, startPoint y: 351, endPoint x: 872, endPoint y: 313, distance: 40.6
click at [872, 313] on div "Limpar filtros Janela de atendimento Grade de atendimento Capacidade Transporta…" at bounding box center [649, 306] width 1298 height 613
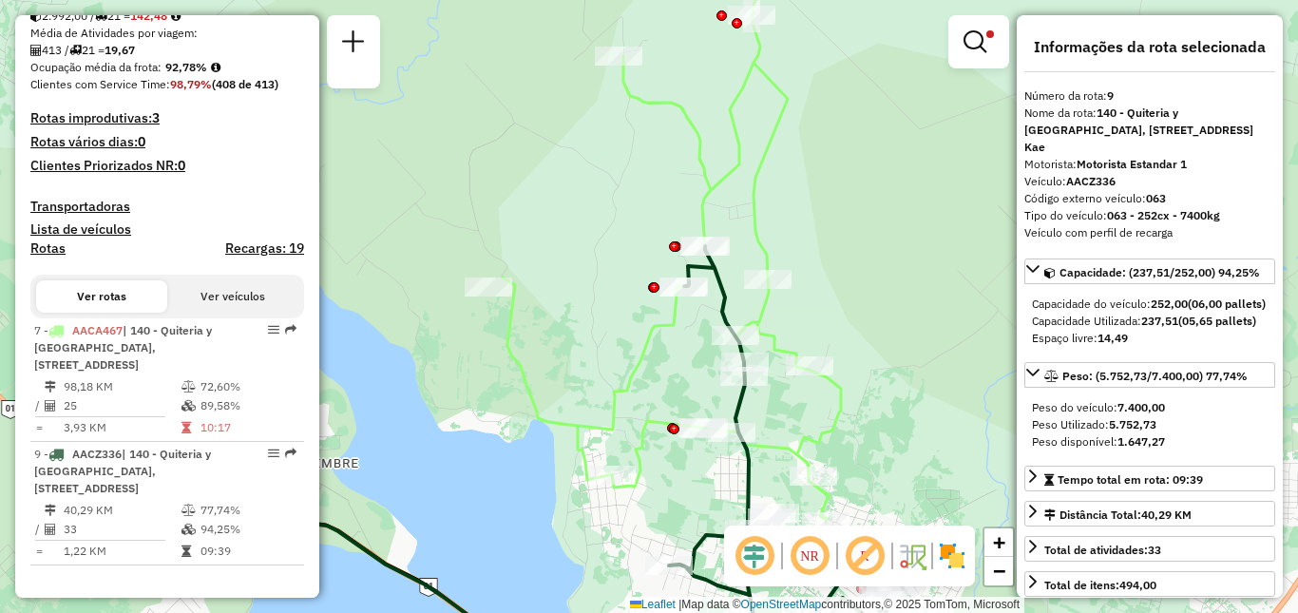
click at [961, 188] on div "Limpar filtros Janela de atendimento Grade de atendimento Capacidade Transporta…" at bounding box center [649, 306] width 1298 height 613
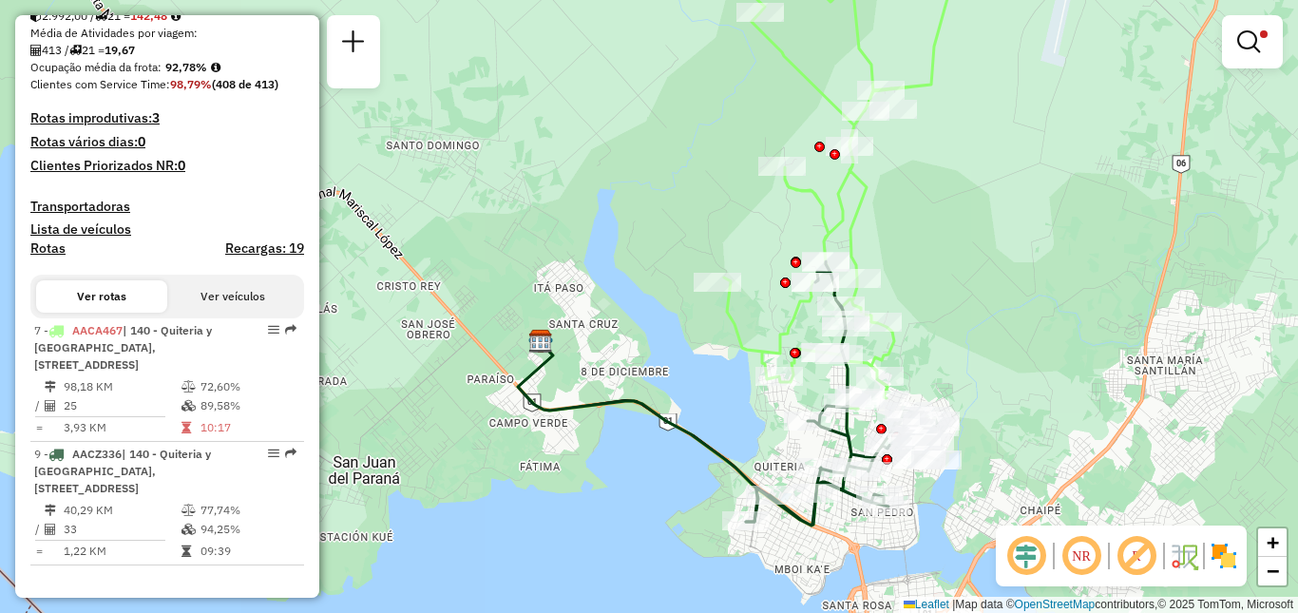
drag, startPoint x: 957, startPoint y: 294, endPoint x: 955, endPoint y: 392, distance: 97.9
click at [955, 392] on div "Limpar filtros Janela de atendimento Grade de atendimento Capacidade Transporta…" at bounding box center [649, 306] width 1298 height 613
